Goal: Information Seeking & Learning: Learn about a topic

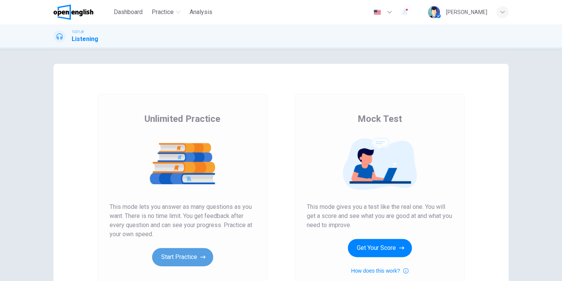
click at [187, 251] on button "Start Practice" at bounding box center [182, 257] width 61 height 18
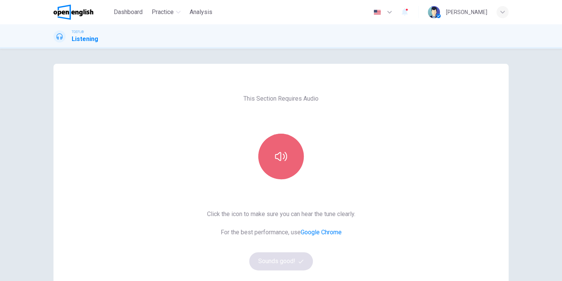
click at [278, 162] on icon "button" at bounding box center [281, 156] width 12 height 12
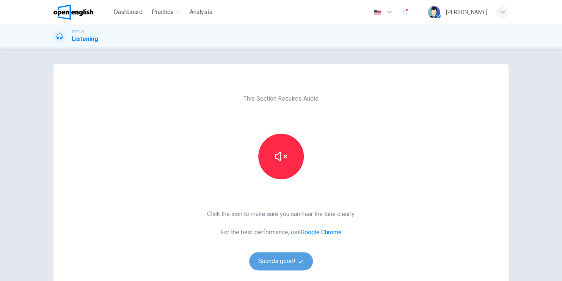
click at [287, 262] on button "Sounds good!" at bounding box center [281, 261] width 64 height 18
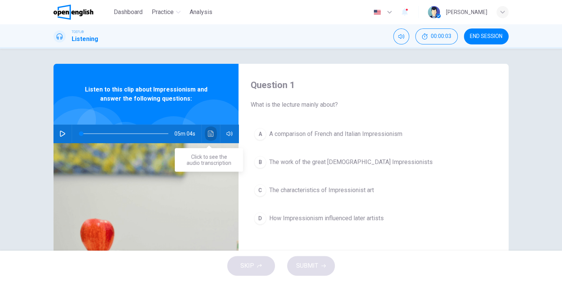
click at [208, 137] on button "Click to see the audio transcription" at bounding box center [211, 133] width 12 height 18
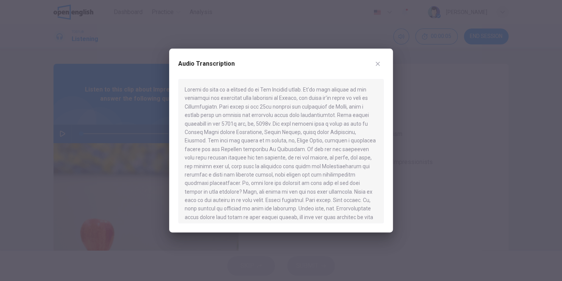
scroll to position [2, 0]
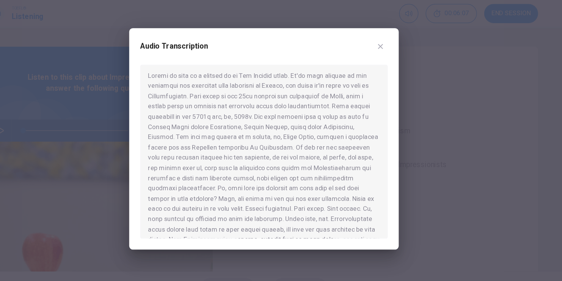
drag, startPoint x: 358, startPoint y: 193, endPoint x: 279, endPoint y: 201, distance: 79.6
click at [279, 201] on div at bounding box center [281, 151] width 206 height 144
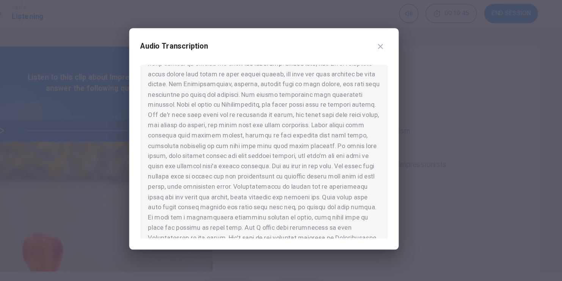
drag, startPoint x: 347, startPoint y: 136, endPoint x: 323, endPoint y: 136, distance: 24.3
click at [323, 136] on div at bounding box center [281, 151] width 206 height 144
